Goal: Task Accomplishment & Management: Use online tool/utility

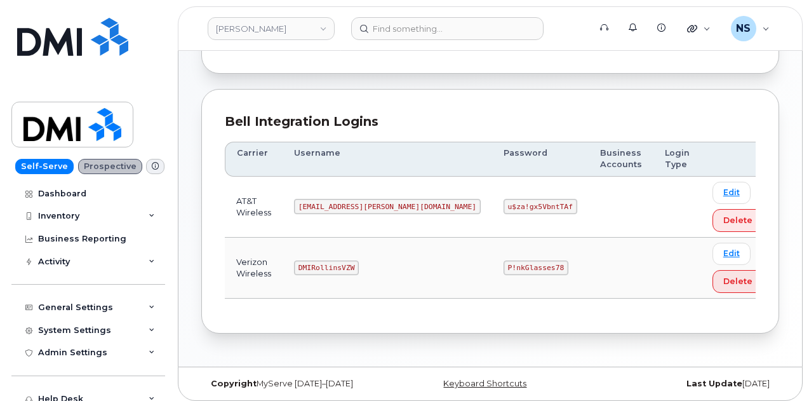
scroll to position [128, 0]
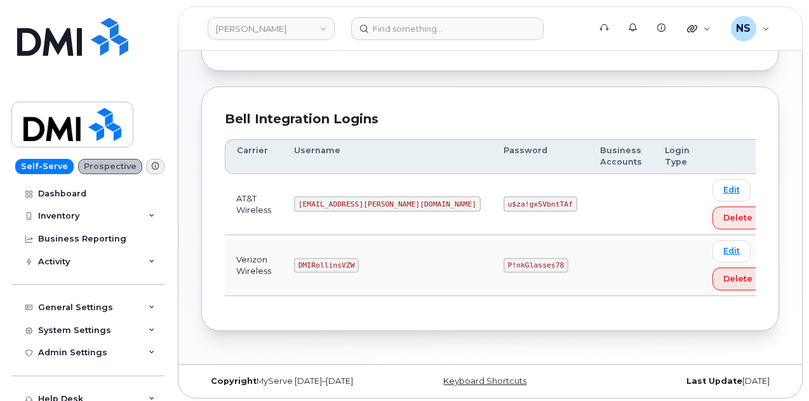
click at [349, 267] on code "DMIRollinsVZW" at bounding box center [326, 265] width 65 height 15
copy code "DMIRollinsVZW"
click at [504, 258] on code "P!nkGlasses78" at bounding box center [536, 265] width 65 height 15
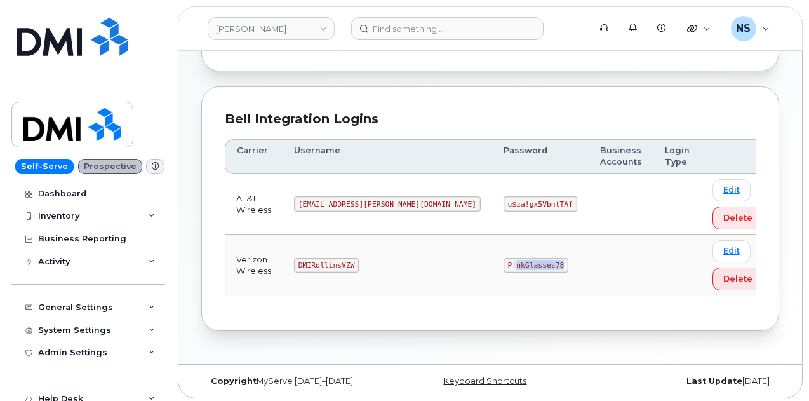
click at [504, 258] on code "P!nkGlasses78" at bounding box center [536, 265] width 65 height 15
copy code "P!nkGlasses78"
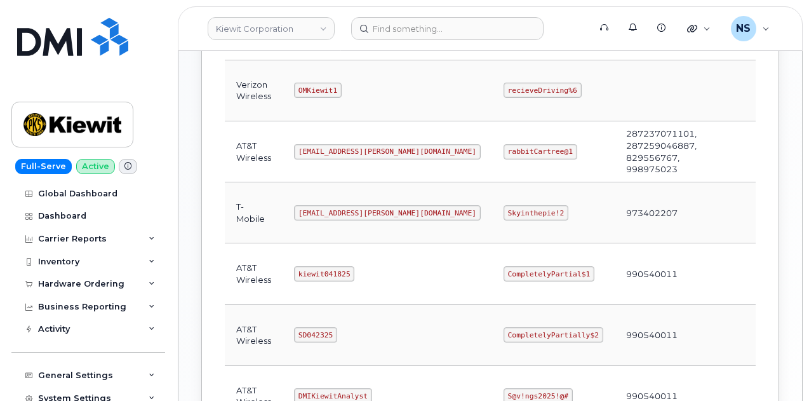
scroll to position [563, 0]
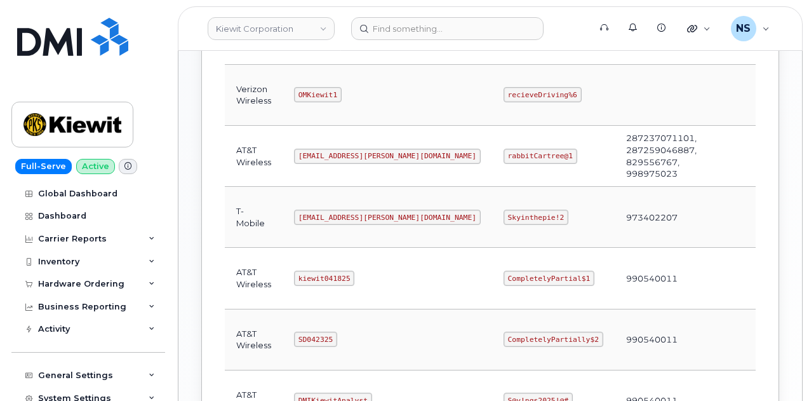
click at [328, 273] on code "kiewit041825" at bounding box center [324, 278] width 60 height 15
copy code "kiewit041825"
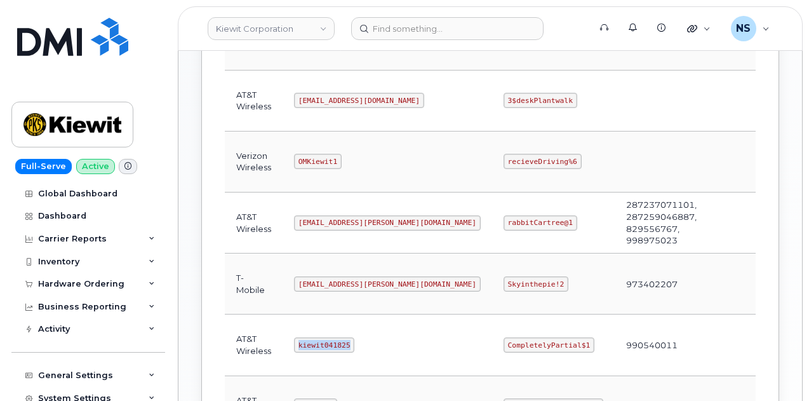
scroll to position [436, 0]
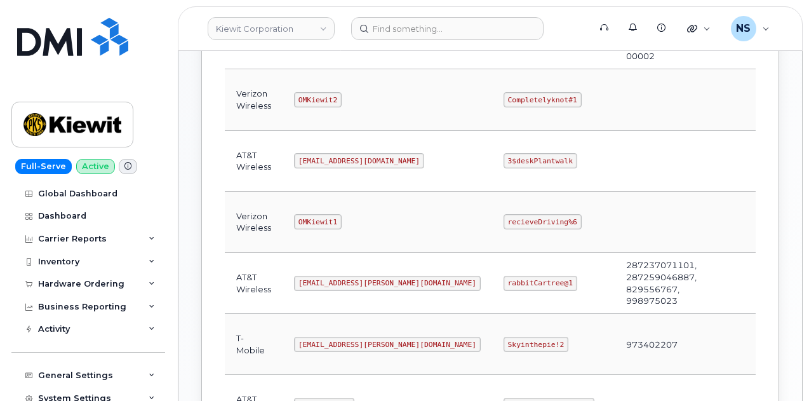
click at [358, 269] on td "[EMAIL_ADDRESS][PERSON_NAME][DOMAIN_NAME]" at bounding box center [388, 283] width 210 height 61
copy code "[EMAIL_ADDRESS][PERSON_NAME][DOMAIN_NAME]"
click at [504, 276] on code "rabbitCartree@1" at bounding box center [541, 283] width 74 height 15
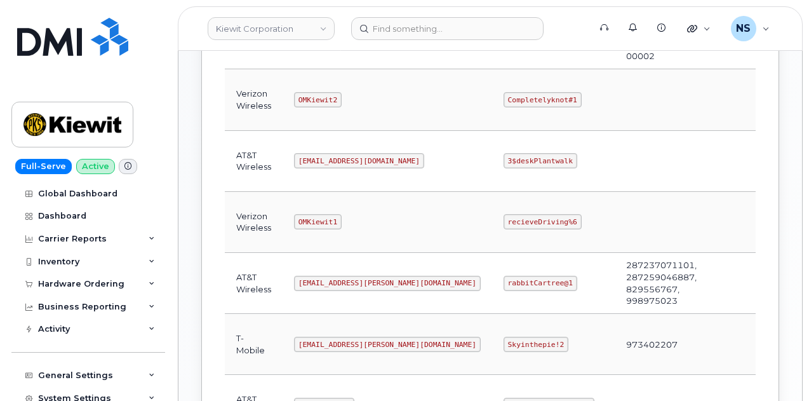
click at [504, 280] on code "rabbitCartree@1" at bounding box center [541, 283] width 74 height 15
copy code "rabbitCartree@1"
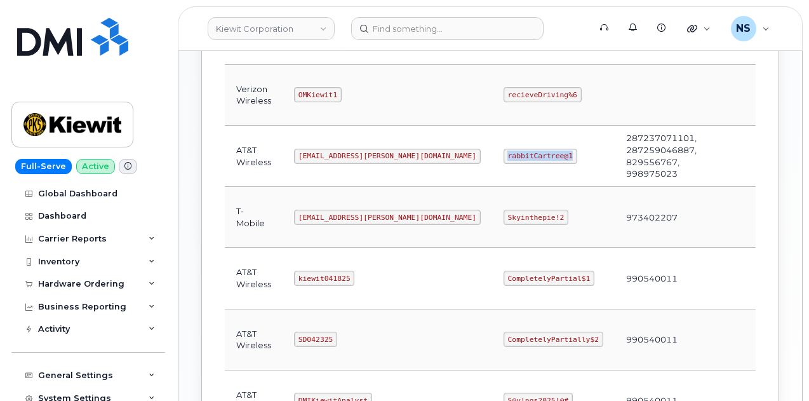
scroll to position [627, 0]
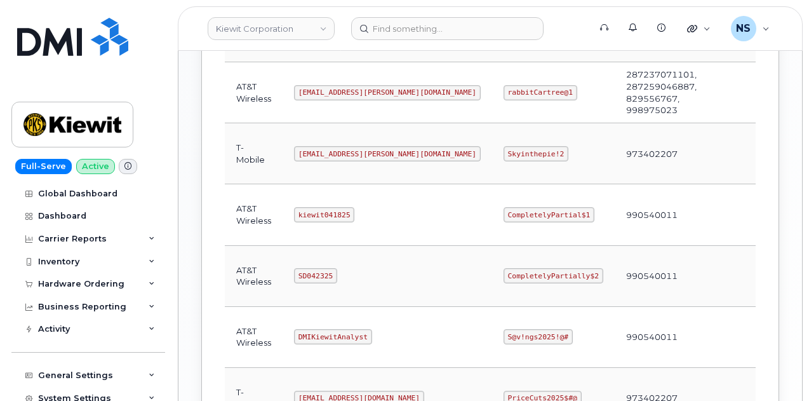
click at [338, 207] on code "kiewit041825" at bounding box center [324, 214] width 60 height 15
copy code "kiewit041825"
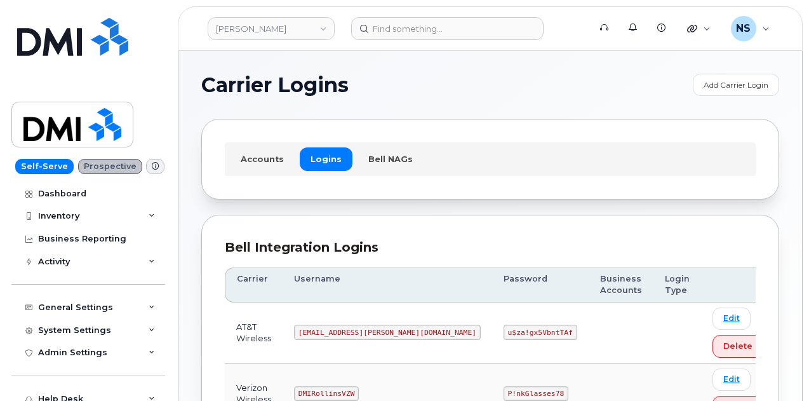
scroll to position [128, 0]
